Goal: Transaction & Acquisition: Book appointment/travel/reservation

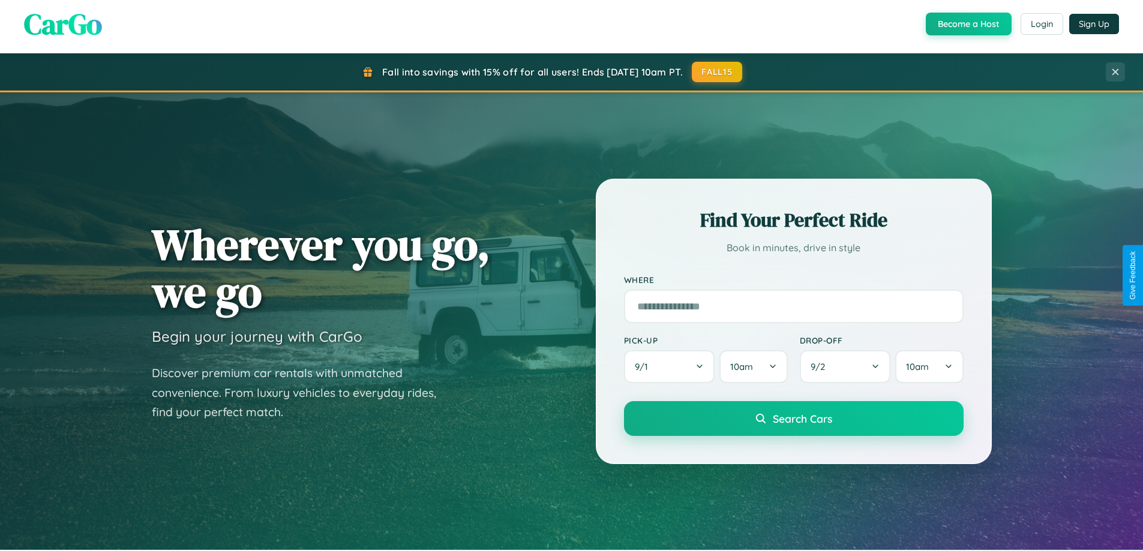
scroll to position [825, 0]
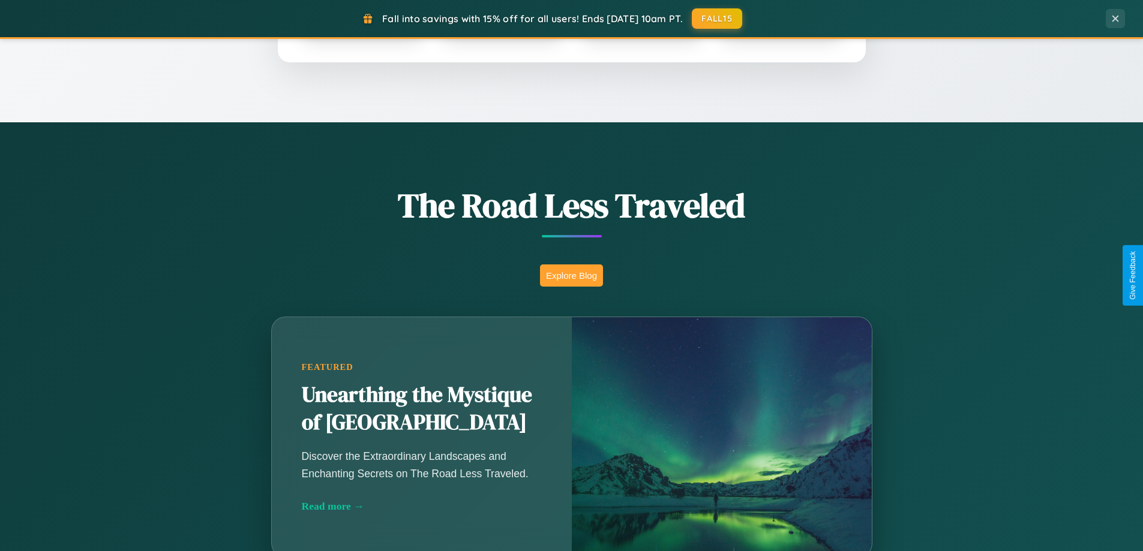
click at [571, 275] on button "Explore Blog" at bounding box center [571, 275] width 63 height 22
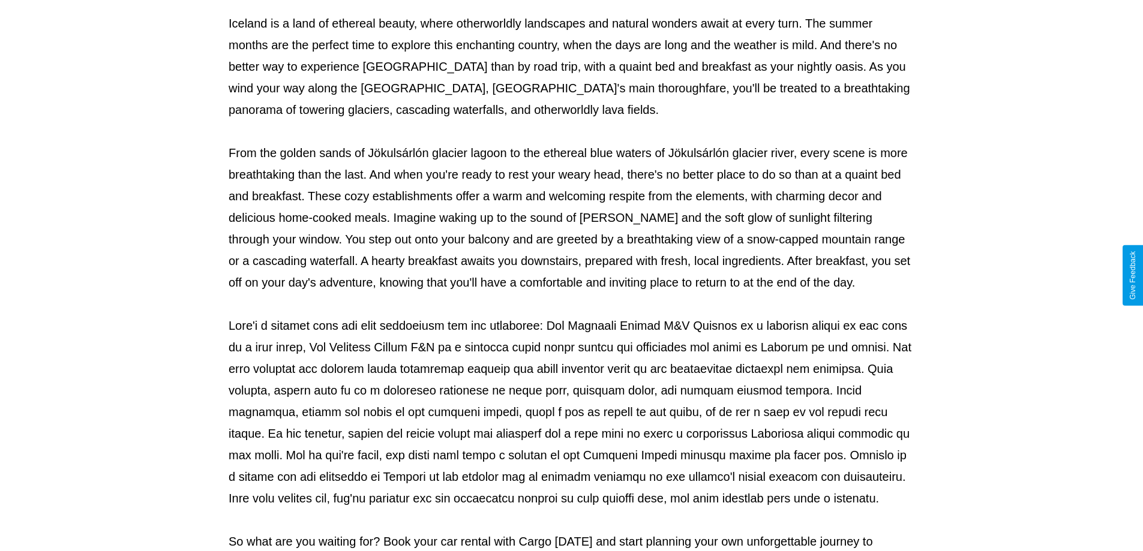
scroll to position [388, 0]
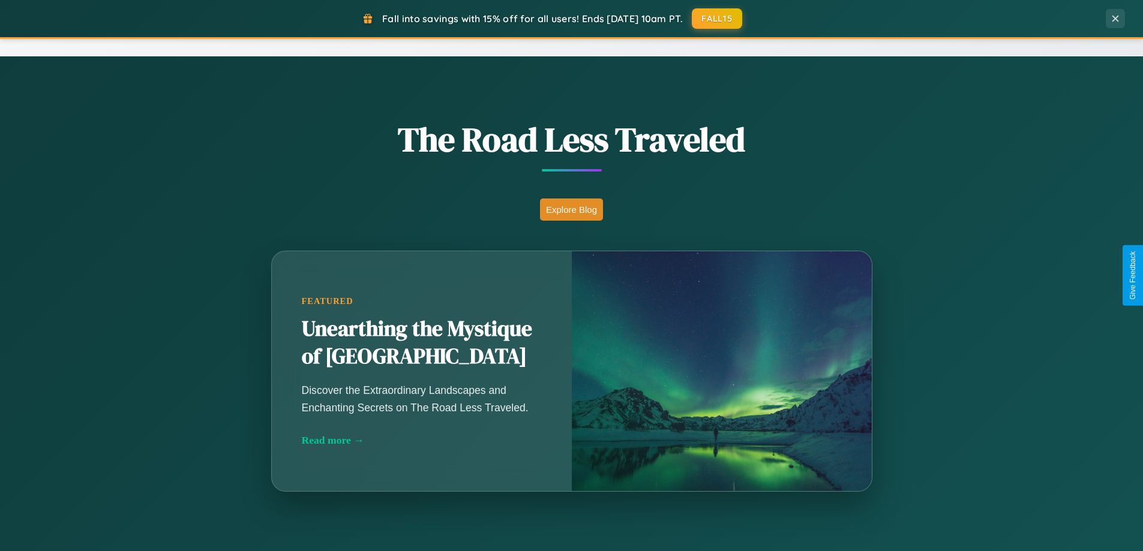
scroll to position [825, 0]
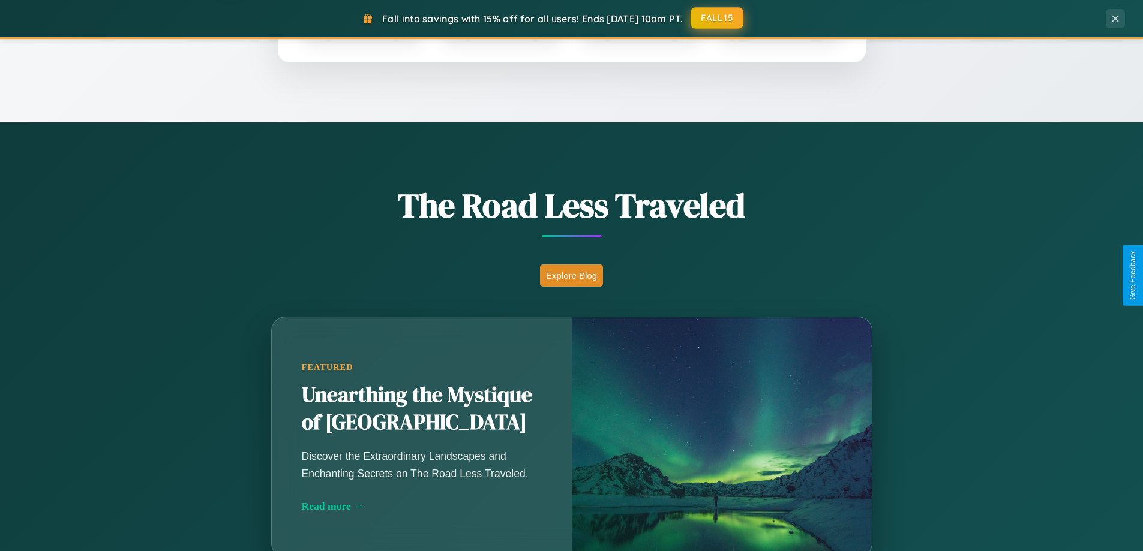
click at [717, 19] on button "FALL15" at bounding box center [716, 18] width 53 height 22
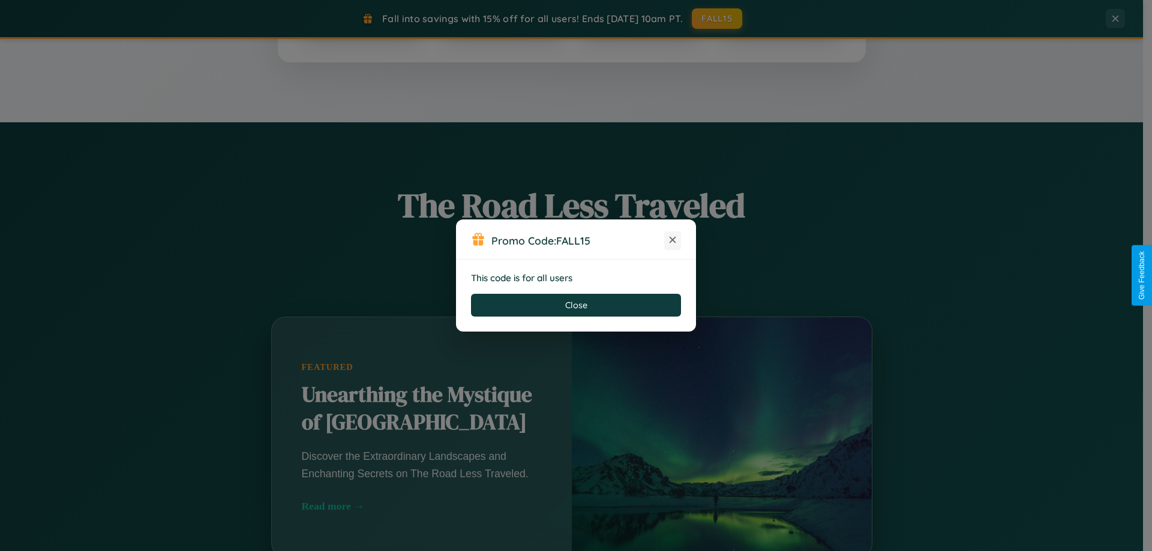
click at [672, 241] on icon at bounding box center [672, 240] width 12 height 12
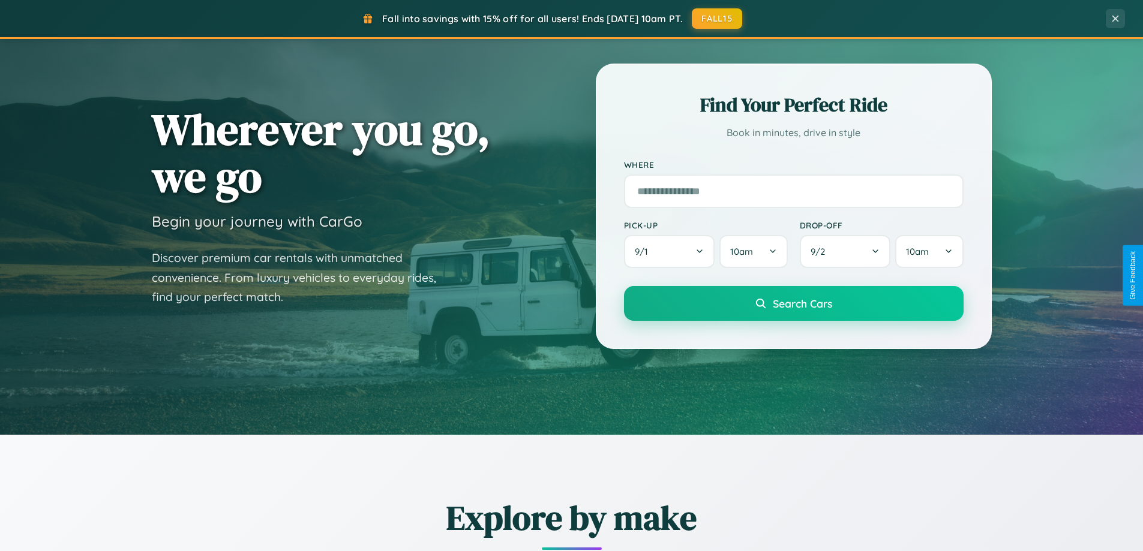
scroll to position [35, 0]
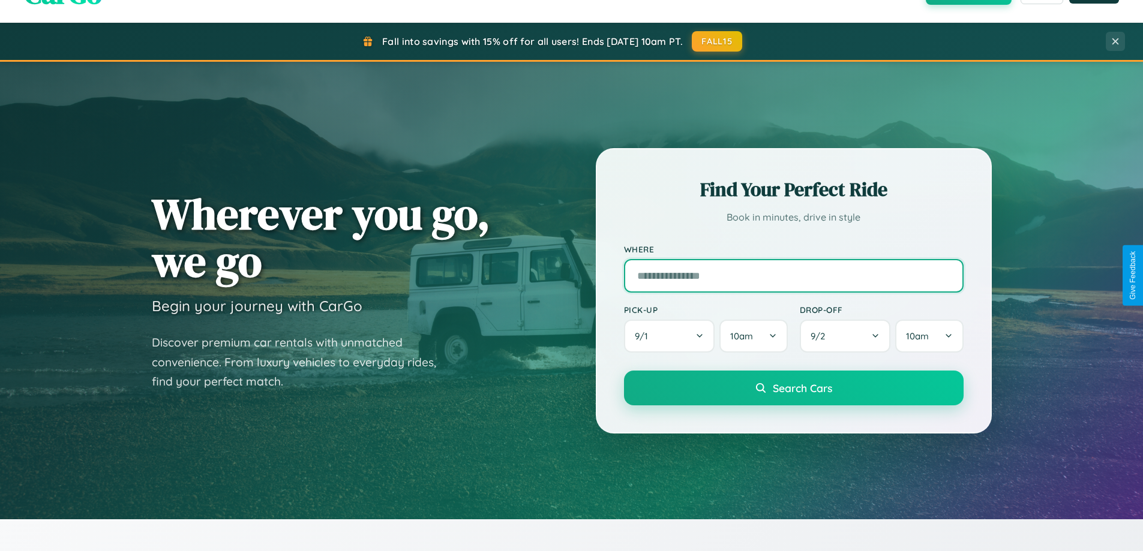
click at [793, 275] on input "text" at bounding box center [793, 276] width 339 height 34
type input "**********"
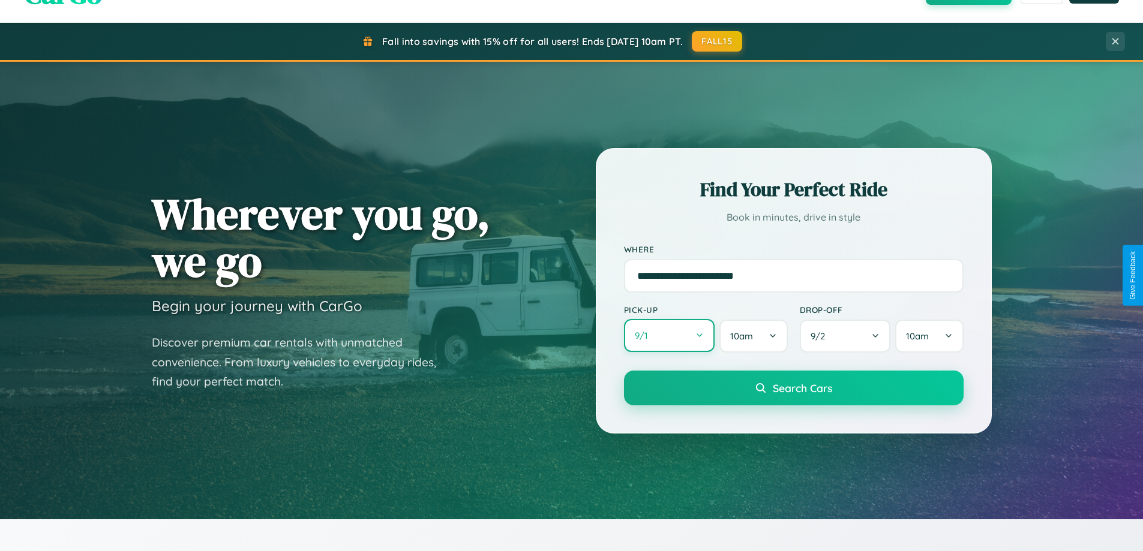
click at [669, 336] on button "9 / 1" at bounding box center [669, 335] width 91 height 33
select select "*"
select select "****"
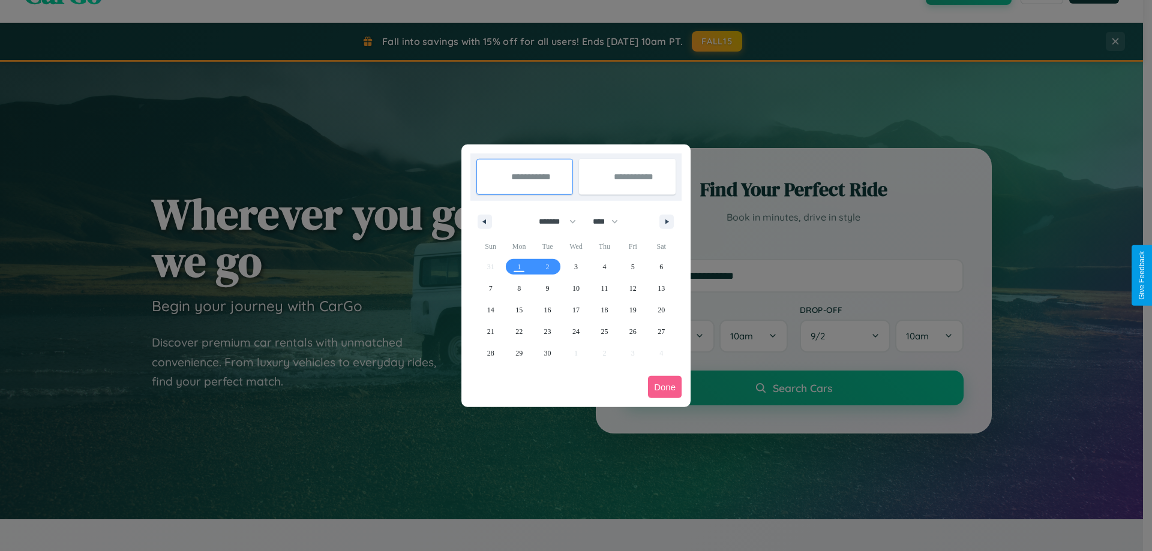
click at [552, 221] on select "******* ******** ***** ***** *** **** **** ****** ********* ******* ******** **…" at bounding box center [555, 222] width 51 height 20
select select "*"
click at [519, 309] on span "13" at bounding box center [518, 310] width 7 height 22
type input "**********"
click at [604, 331] on span "23" at bounding box center [603, 332] width 7 height 22
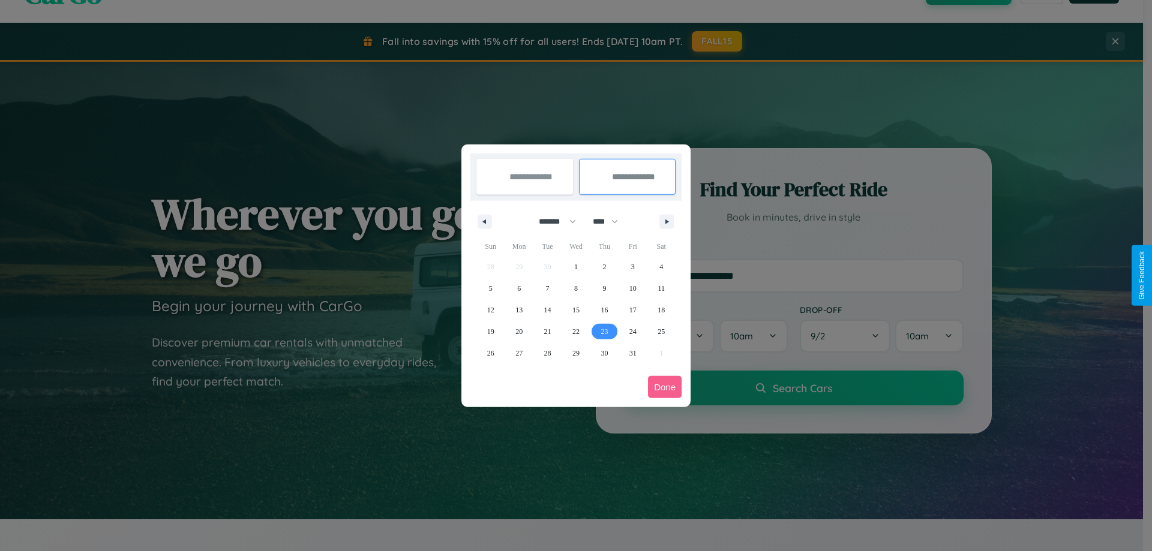
type input "**********"
click at [665, 387] on button "Done" at bounding box center [665, 387] width 34 height 22
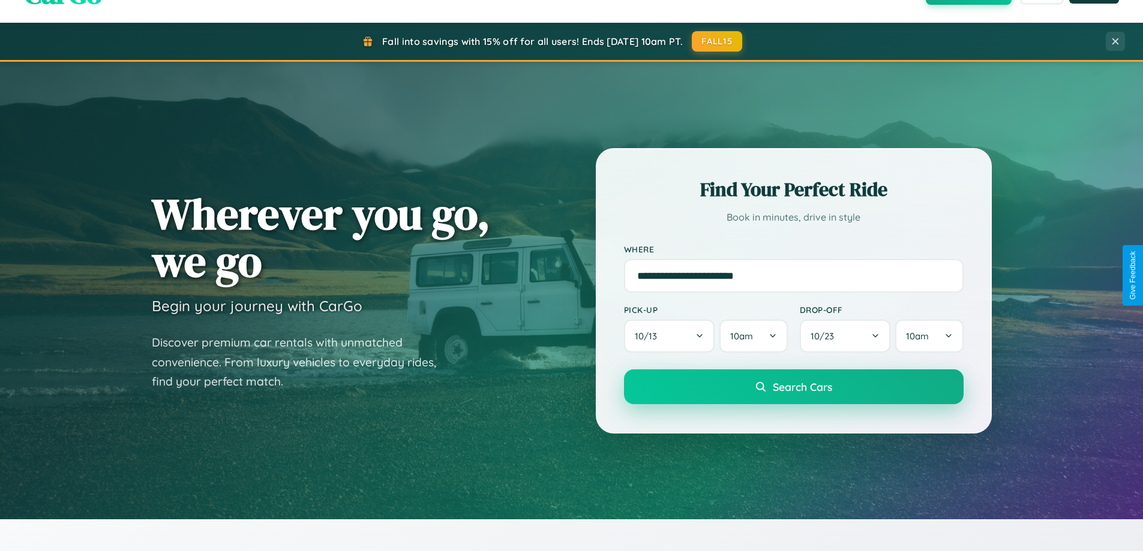
click at [793, 387] on span "Search Cars" at bounding box center [801, 386] width 59 height 13
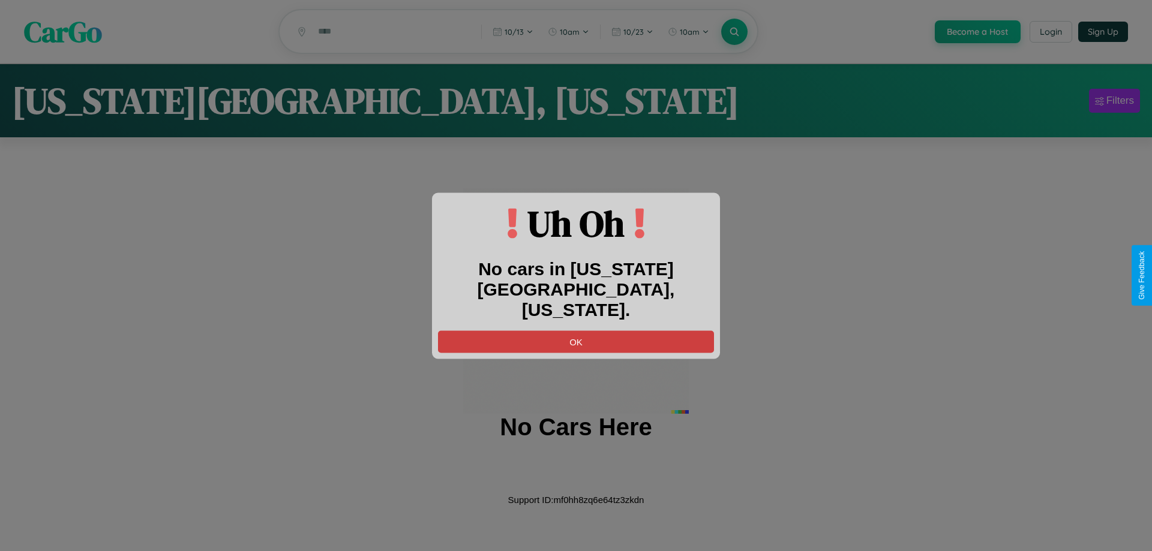
click at [576, 331] on button "OK" at bounding box center [576, 341] width 276 height 22
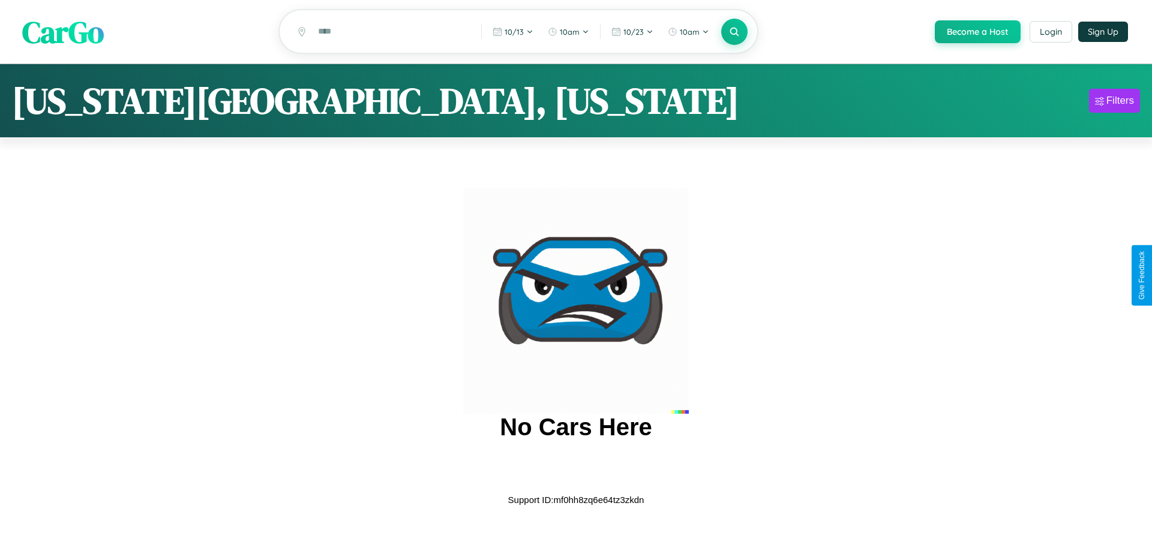
click at [63, 32] on span "CarGo" at bounding box center [63, 31] width 82 height 41
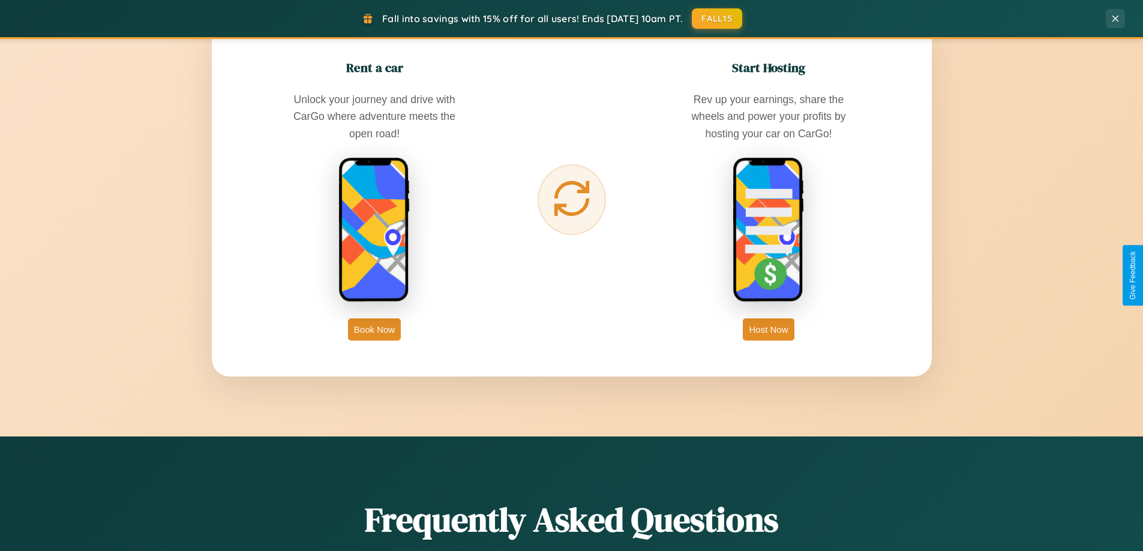
scroll to position [1927, 0]
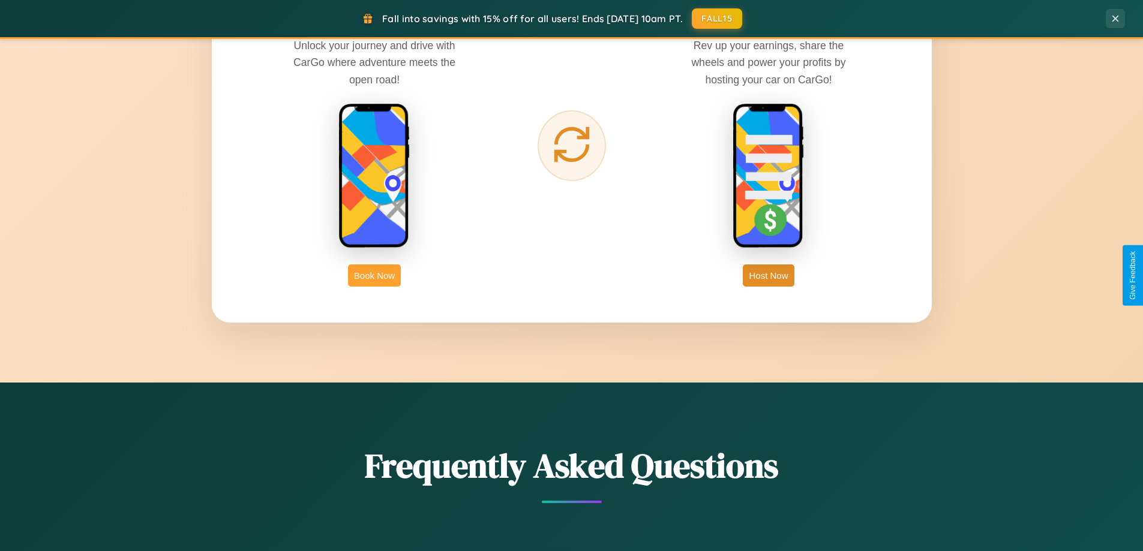
click at [374, 275] on button "Book Now" at bounding box center [374, 275] width 53 height 22
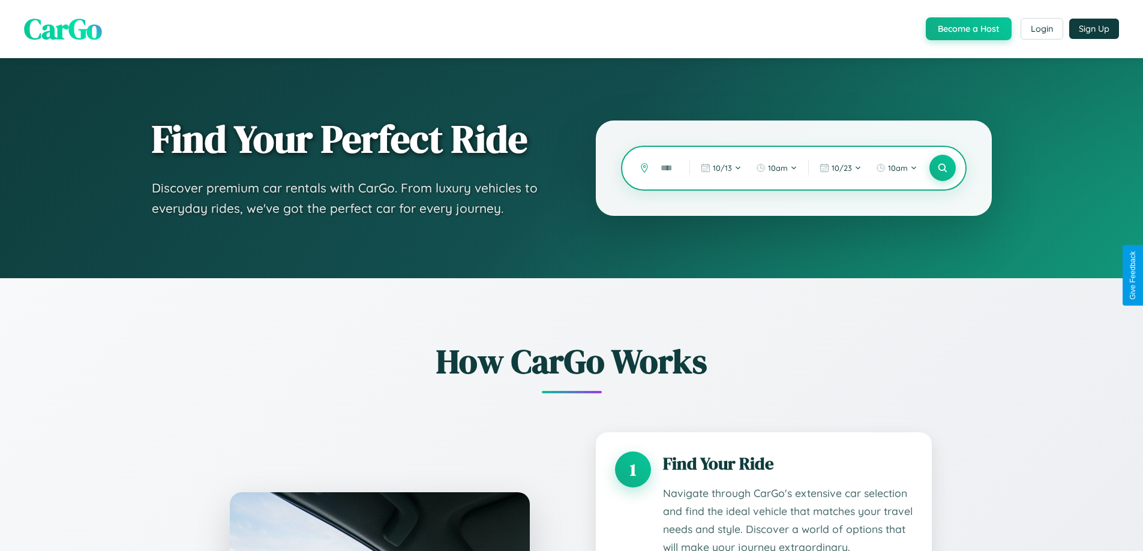
click at [666, 168] on input "text" at bounding box center [665, 168] width 23 height 21
click at [942, 168] on icon at bounding box center [941, 168] width 11 height 11
